Goal: Information Seeking & Learning: Learn about a topic

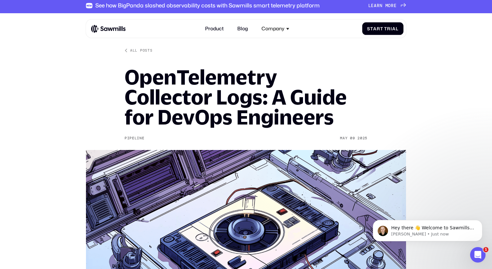
click at [243, 118] on h1 "OpenTelemetry Collector Logs: A Guide for DevOps Engineers" at bounding box center [246, 97] width 243 height 60
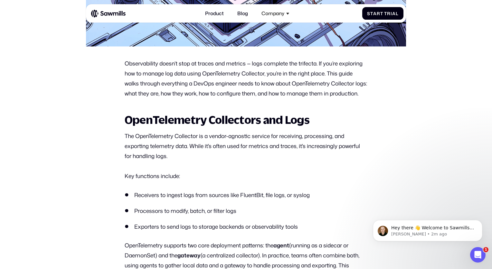
scroll to position [271, 0]
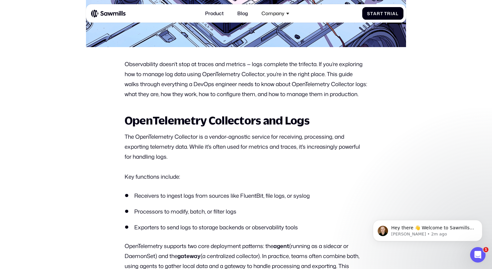
click at [195, 162] on p "The OpenTelemetry Collector is a vendor-agnostic service for receiving, process…" at bounding box center [246, 147] width 243 height 30
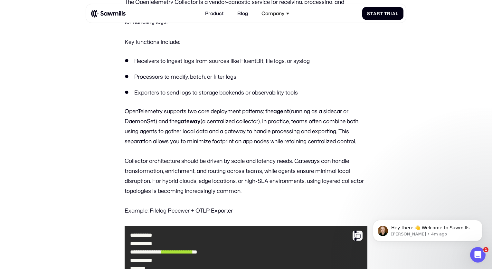
scroll to position [405, 0]
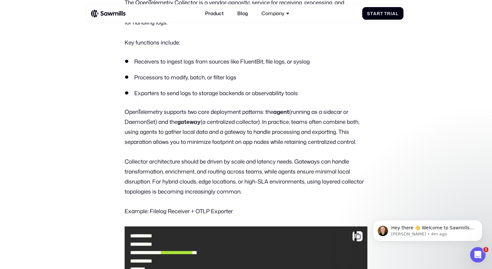
click at [320, 97] on ul "Receivers to ingest logs from sources like FluentBit, file logs, or syslog Proc…" at bounding box center [246, 77] width 243 height 40
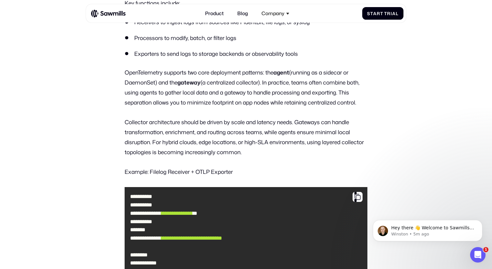
scroll to position [444, 0]
drag, startPoint x: 168, startPoint y: 119, endPoint x: 175, endPoint y: 104, distance: 16.6
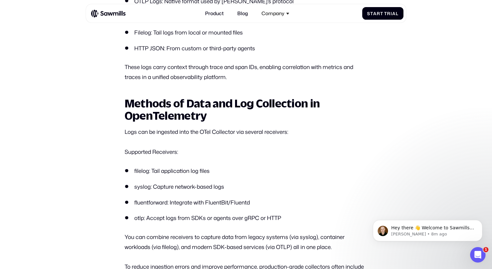
scroll to position [839, 0]
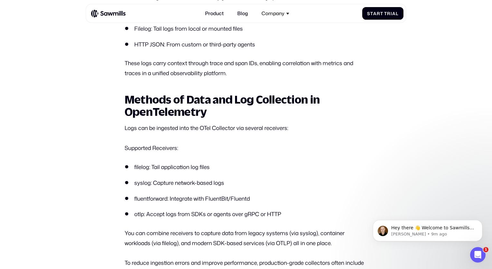
click at [232, 78] on p "These logs carry context through trace and span IDs, enabling correlation with …" at bounding box center [246, 68] width 243 height 20
click at [240, 78] on p "These logs carry context through trace and span IDs, enabling correlation with …" at bounding box center [246, 68] width 243 height 20
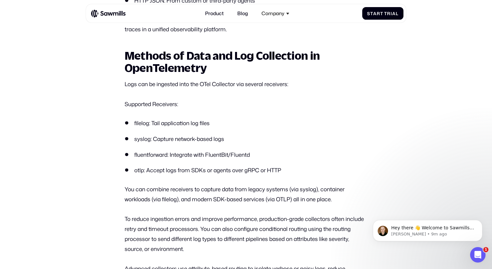
scroll to position [882, 0]
click at [225, 121] on div "**********" at bounding box center [246, 231] width 243 height 1568
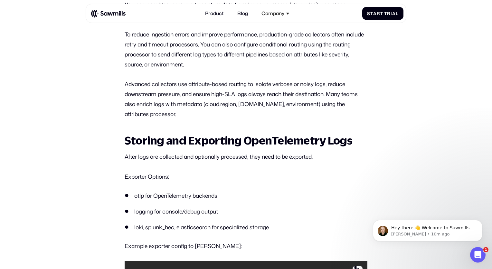
scroll to position [1071, 0]
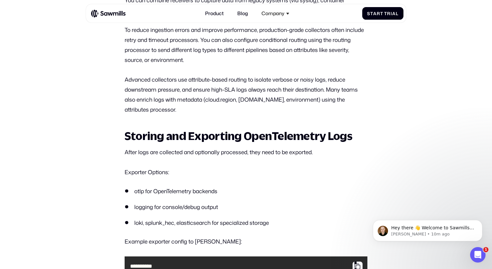
click at [213, 97] on p "Advanced collectors use attribute-based routing to isolate verbose or noisy log…" at bounding box center [246, 95] width 243 height 40
